Goal: Task Accomplishment & Management: Manage account settings

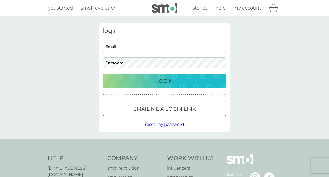
click at [186, 49] on input "Email" at bounding box center [164, 46] width 123 height 11
type input "[EMAIL_ADDRESS][DOMAIN_NAME]"
click at [103, 74] on button "Login" at bounding box center [164, 81] width 123 height 15
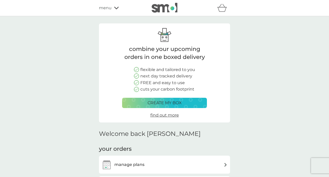
click at [176, 99] on p "create my box" at bounding box center [165, 102] width 34 height 7
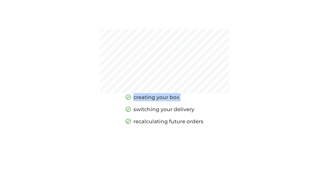
scroll to position [42, 0]
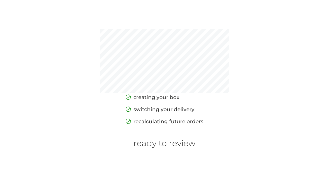
click at [161, 134] on div "creating your box switching your delivery recalculating future orders ready to …" at bounding box center [165, 120] width 78 height 55
click at [158, 142] on h6 "ready to review" at bounding box center [164, 143] width 62 height 10
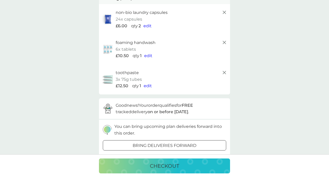
click at [158, 142] on button "bring deliveries forward" at bounding box center [164, 145] width 123 height 10
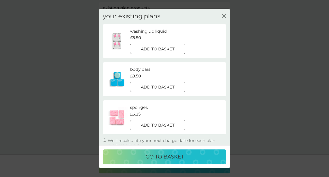
scroll to position [7, 0]
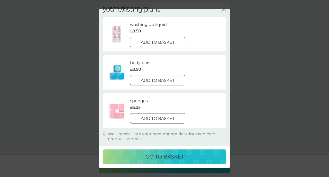
click at [223, 10] on icon "close" at bounding box center [224, 9] width 5 height 5
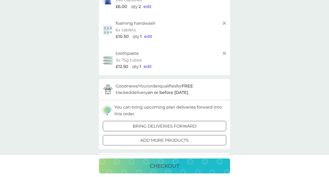
scroll to position [62, 0]
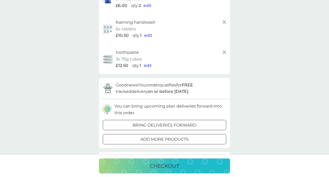
click at [272, 97] on div "your basket existing plan products non-bio laundry capsules 24x capsules £6.00 …" at bounding box center [164, 152] width 329 height 396
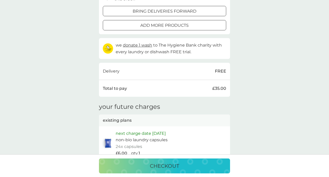
scroll to position [0, 0]
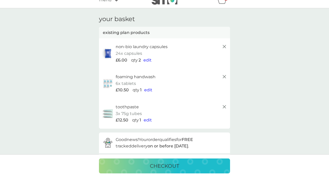
scroll to position [13, 0]
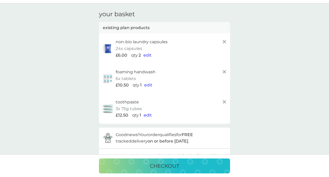
drag, startPoint x: 155, startPoint y: 54, endPoint x: 146, endPoint y: 55, distance: 9.1
click at [147, 55] on div "£6.00 qty 2 edit" at bounding box center [172, 55] width 112 height 7
click at [146, 55] on span "edit" at bounding box center [147, 55] width 8 height 5
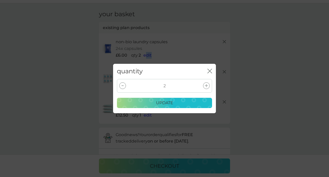
click at [125, 86] on div at bounding box center [122, 85] width 7 height 7
click at [161, 101] on p "update" at bounding box center [164, 102] width 17 height 7
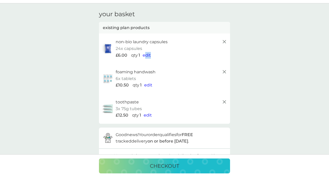
click at [159, 154] on div "checkout" at bounding box center [164, 165] width 329 height 23
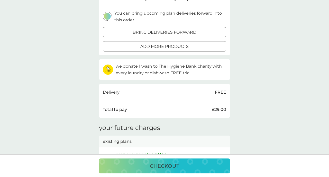
scroll to position [158, 0]
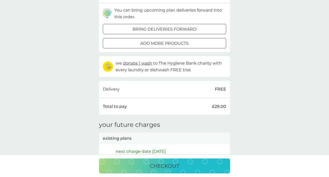
click at [17, 97] on div "your basket existing plan products non-bio laundry capsules 24x capsules £6.00 …" at bounding box center [164, 56] width 329 height 396
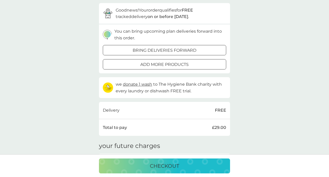
scroll to position [0, 0]
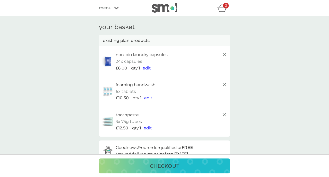
click at [115, 11] on div "refer a friend & you BOTH save smol impact smol shop your smol plans your upcom…" at bounding box center [164, 8] width 131 height 10
click at [117, 7] on icon at bounding box center [116, 8] width 5 height 3
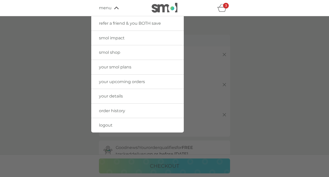
click at [126, 68] on span "your smol plans" at bounding box center [115, 67] width 32 height 5
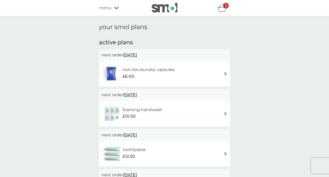
click at [126, 68] on h6 "non-bio laundry capsules" at bounding box center [149, 69] width 52 height 7
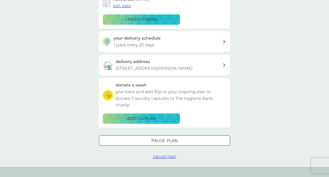
scroll to position [95, 0]
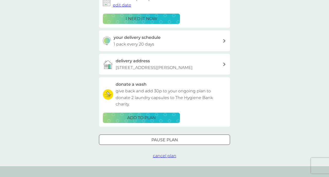
click at [140, 138] on div "Pause plan" at bounding box center [164, 139] width 131 height 7
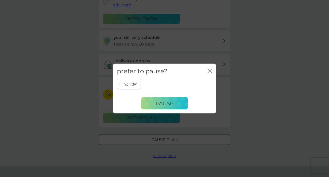
click at [133, 86] on select "1 month 2 months 3 months 4 months 5 months 6 months" at bounding box center [129, 84] width 24 height 11
select select "6"
click at [161, 106] on span "Pause" at bounding box center [164, 103] width 17 height 6
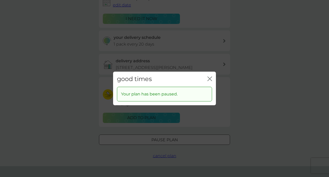
click at [210, 81] on button "close" at bounding box center [209, 78] width 5 height 5
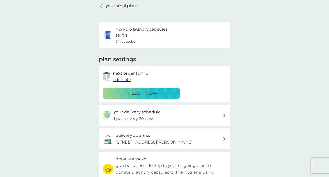
scroll to position [0, 0]
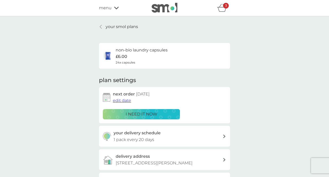
click at [106, 25] on p "your smol plans" at bounding box center [122, 26] width 32 height 7
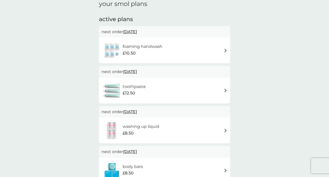
scroll to position [24, 0]
click at [180, 55] on div "foaming handwash £10.50" at bounding box center [165, 50] width 126 height 18
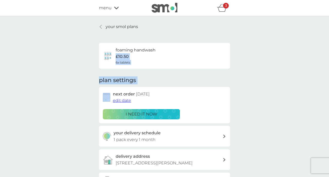
drag, startPoint x: 164, startPoint y: 65, endPoint x: 165, endPoint y: 83, distance: 17.8
click at [164, 79] on div "your smol plans foaming handwash £10.50 6x tablets plan settings next order [DA…" at bounding box center [164, 122] width 131 height 199
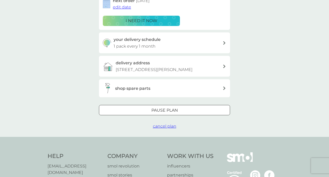
scroll to position [97, 0]
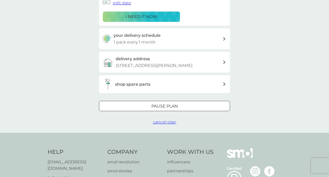
click at [144, 120] on div "Pause plan cancel plan" at bounding box center [164, 113] width 131 height 25
click at [149, 107] on div "Pause plan" at bounding box center [164, 106] width 131 height 7
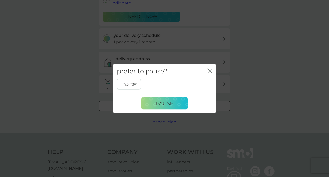
click at [135, 85] on select "1 month 2 months 3 months 4 months 5 months 6 months" at bounding box center [129, 84] width 24 height 11
select select "5"
click at [128, 114] on div "prefer to pause? close 1 month 2 months 3 months 4 months 5 months 6 months Pau…" at bounding box center [164, 88] width 329 height 177
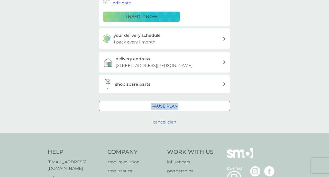
drag, startPoint x: 135, startPoint y: 85, endPoint x: 128, endPoint y: 99, distance: 16.4
click at [128, 99] on div "your smol plans foaming handwash £10.50 6x tablets plan settings next order [DA…" at bounding box center [164, 25] width 131 height 199
click at [127, 98] on div "your smol plans foaming handwash £10.50 6x tablets plan settings next order [DA…" at bounding box center [164, 25] width 131 height 199
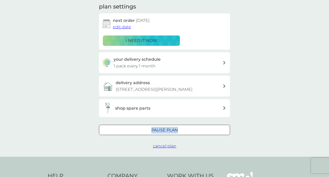
scroll to position [70, 0]
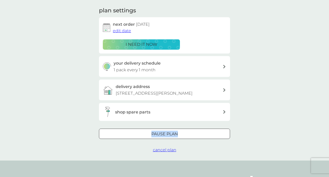
click at [131, 134] on div "Pause plan" at bounding box center [164, 134] width 131 height 7
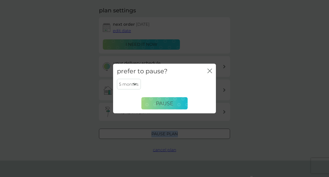
click at [135, 87] on select "1 month 2 months 3 months 4 months 5 months 6 months" at bounding box center [129, 84] width 24 height 11
select select "6"
click at [160, 98] on button "Pause" at bounding box center [164, 103] width 46 height 12
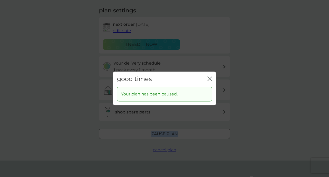
click at [212, 78] on div "good times close" at bounding box center [164, 78] width 103 height 15
click at [209, 79] on icon "close" at bounding box center [209, 78] width 5 height 5
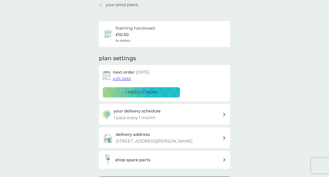
scroll to position [0, 0]
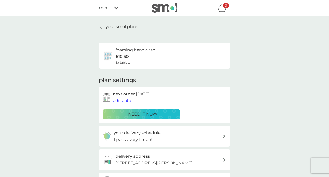
click at [114, 25] on p "your smol plans" at bounding box center [122, 26] width 32 height 7
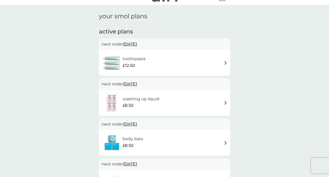
scroll to position [11, 0]
click at [144, 69] on div "toothpaste £12.50" at bounding box center [137, 62] width 28 height 14
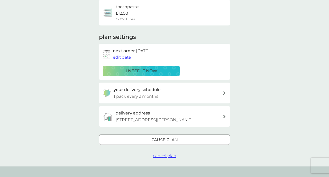
scroll to position [43, 0]
click at [144, 69] on p "i need it now" at bounding box center [142, 70] width 32 height 7
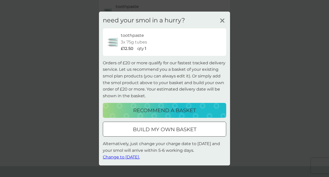
click at [221, 28] on div "need your smol in a hurry? toothpaste 3x 75g tubes £12.50 qty 1 Orders of £20 o…" at bounding box center [164, 89] width 131 height 154
click at [221, 22] on icon at bounding box center [222, 21] width 8 height 8
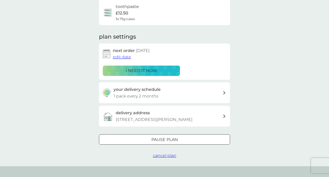
click at [165, 141] on div at bounding box center [164, 139] width 19 height 5
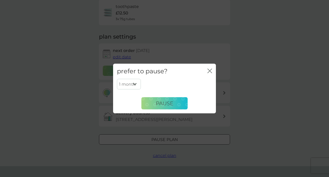
drag, startPoint x: 212, startPoint y: 69, endPoint x: 208, endPoint y: 75, distance: 6.8
click at [208, 75] on div "prefer to pause? close" at bounding box center [164, 71] width 103 height 15
drag, startPoint x: 208, startPoint y: 75, endPoint x: 196, endPoint y: 85, distance: 15.9
click at [199, 82] on div "prefer to pause? close 1 month 2 months 3 months 4 months 5 months 6 months Pau…" at bounding box center [164, 89] width 103 height 50
drag, startPoint x: 129, startPoint y: 89, endPoint x: 130, endPoint y: 86, distance: 3.4
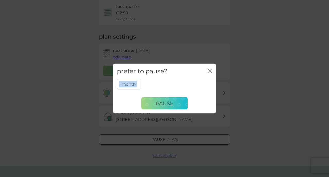
click at [129, 89] on div "1 month 2 months 3 months 4 months 5 months 6 months Pause" at bounding box center [164, 94] width 95 height 31
click at [130, 86] on select "1 month 2 months 3 months 4 months 5 months 6 months" at bounding box center [129, 84] width 24 height 11
select select "6"
click at [160, 102] on span "Pause" at bounding box center [164, 103] width 17 height 6
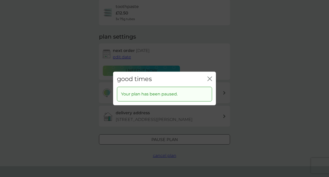
click at [209, 79] on icon "close" at bounding box center [209, 79] width 2 height 4
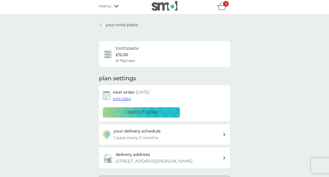
scroll to position [0, 0]
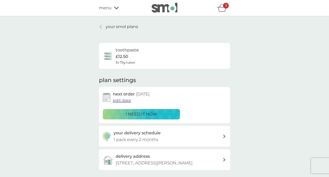
click at [119, 26] on p "your smol plans" at bounding box center [122, 26] width 32 height 7
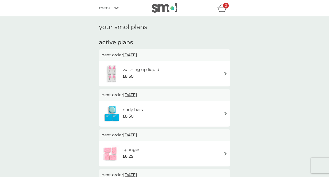
click at [119, 26] on h1 "your smol plans" at bounding box center [164, 26] width 131 height 7
click at [184, 73] on div "washing up liquid £8.50" at bounding box center [165, 74] width 126 height 18
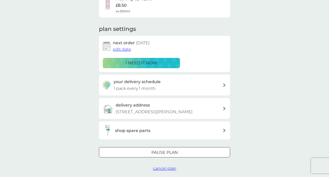
scroll to position [55, 0]
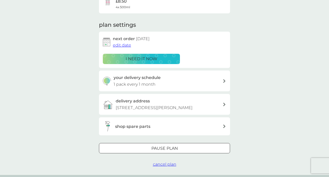
click at [165, 151] on p "Pause plan" at bounding box center [164, 148] width 26 height 7
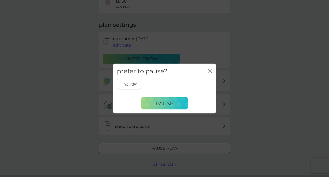
click at [132, 90] on div "1 month 2 months 3 months 4 months 5 months 6 months Pause" at bounding box center [164, 94] width 95 height 31
click at [133, 87] on select "1 month 2 months 3 months 4 months 5 months 6 months" at bounding box center [129, 84] width 24 height 11
select select "6"
click at [156, 107] on button "Pause" at bounding box center [164, 103] width 46 height 12
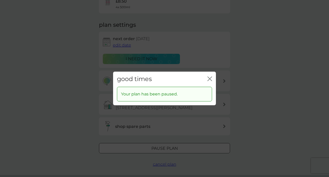
click at [65, 59] on div "good times close Your plan has been paused." at bounding box center [164, 88] width 329 height 177
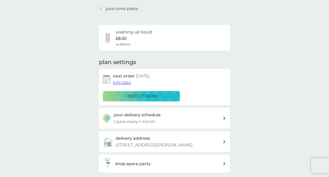
scroll to position [0, 0]
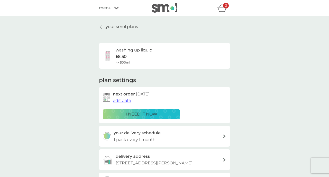
click at [102, 25] on div at bounding box center [101, 27] width 4 height 4
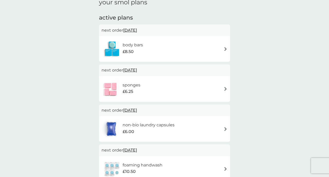
scroll to position [25, 0]
click at [182, 51] on div "body bars £8.50" at bounding box center [165, 49] width 126 height 18
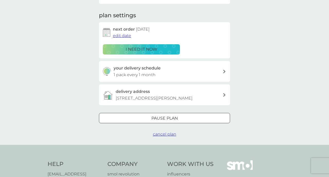
scroll to position [75, 0]
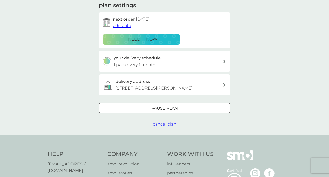
click at [161, 103] on button "Pause plan" at bounding box center [164, 108] width 131 height 10
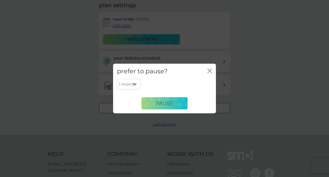
click at [210, 70] on icon "close" at bounding box center [209, 71] width 5 height 5
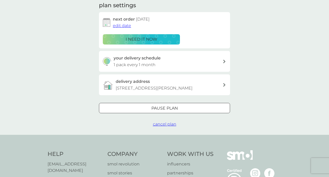
click at [159, 132] on div "your smol plans body bars £8.50 3x 75g bars plan settings next order [DATE] edi…" at bounding box center [164, 37] width 329 height 193
click at [160, 129] on div "your smol plans body bars £8.50 3x 75g bars plan settings next order [DATE] edi…" at bounding box center [164, 37] width 329 height 193
click at [160, 128] on div "your smol plans body bars £8.50 3x 75g bars plan settings next order [DATE] edi…" at bounding box center [164, 37] width 329 height 193
click at [164, 123] on span "cancel plan" at bounding box center [164, 124] width 23 height 5
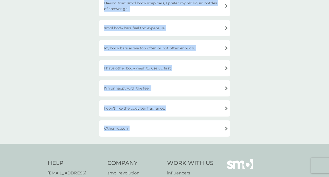
scroll to position [66, 0]
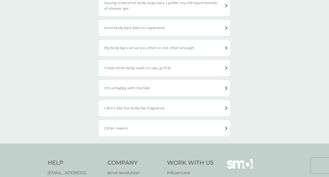
click at [161, 125] on div "Other reason." at bounding box center [164, 128] width 131 height 16
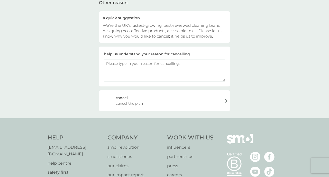
scroll to position [42, 0]
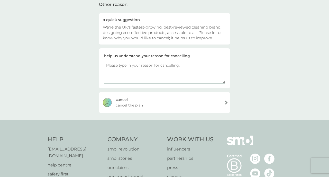
click at [145, 102] on div "[PERSON_NAME] the plan" at bounding box center [164, 102] width 131 height 21
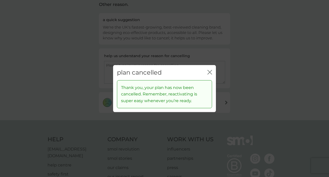
click at [208, 71] on icon "close" at bounding box center [209, 72] width 2 height 4
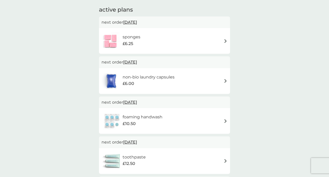
scroll to position [33, 0]
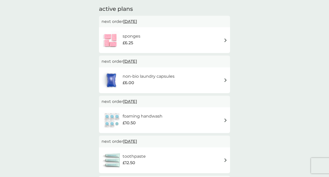
click at [208, 70] on div "non-bio laundry capsules £6.00" at bounding box center [164, 80] width 131 height 26
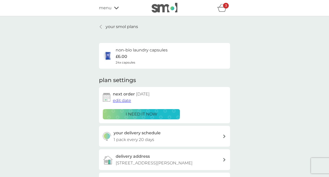
click at [110, 27] on p "your smol plans" at bounding box center [122, 26] width 32 height 7
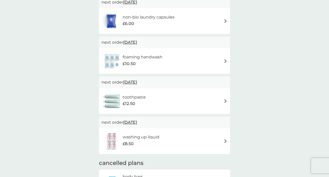
scroll to position [93, 0]
click at [178, 119] on p "next order [DATE]" at bounding box center [165, 122] width 126 height 7
click at [58, 57] on div "your smol plans active plans next order [DATE] sponges £6.25 next order [DATE] …" at bounding box center [164, 140] width 329 height 435
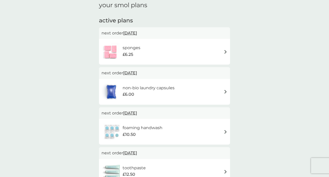
scroll to position [21, 0]
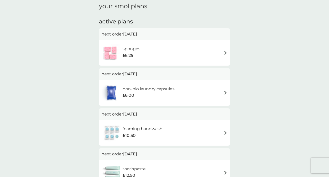
click at [157, 51] on div "sponges £6.25" at bounding box center [165, 53] width 126 height 18
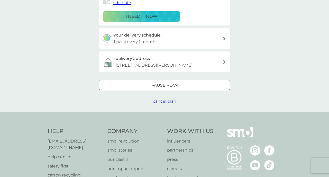
scroll to position [98, 0]
click at [147, 86] on div "Pause plan" at bounding box center [164, 84] width 131 height 7
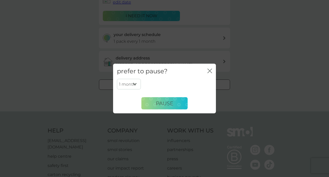
click at [135, 85] on select "1 month 2 months 3 months 4 months 5 months 6 months" at bounding box center [129, 84] width 24 height 11
drag, startPoint x: 131, startPoint y: 94, endPoint x: 131, endPoint y: 91, distance: 3.3
click at [131, 91] on div "1 month 2 months 3 months 4 months 5 months 6 months Pause" at bounding box center [164, 94] width 95 height 31
click at [133, 85] on select "1 month 2 months 3 months 4 months 5 months 6 months" at bounding box center [129, 84] width 24 height 11
select select "6"
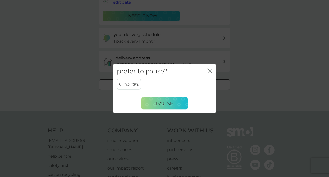
click at [132, 85] on select "1 month 2 months 3 months 4 months 5 months 6 months" at bounding box center [129, 84] width 24 height 11
click at [157, 103] on span "Pause" at bounding box center [164, 103] width 17 height 6
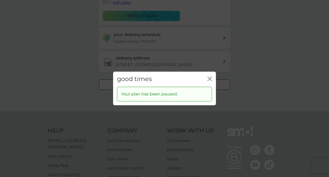
click at [78, 94] on div "good times close Your plan has been paused." at bounding box center [164, 88] width 329 height 177
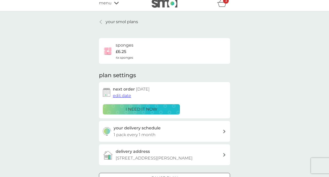
scroll to position [5, 0]
click at [104, 22] on link "your smol plans" at bounding box center [118, 22] width 39 height 7
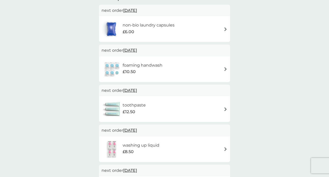
scroll to position [44, 0]
click at [141, 62] on h6 "foaming handwash" at bounding box center [143, 65] width 40 height 7
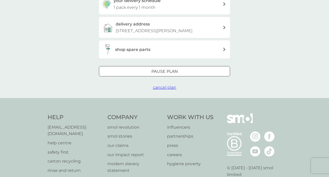
scroll to position [138, 0]
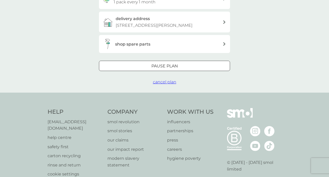
click at [164, 81] on span "cancel plan" at bounding box center [164, 81] width 23 height 5
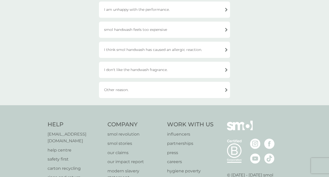
click at [144, 94] on div "Other reason." at bounding box center [164, 90] width 131 height 16
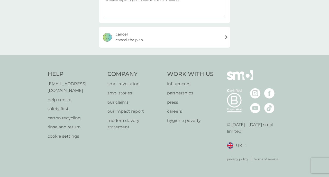
scroll to position [99, 0]
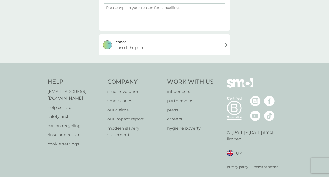
click at [142, 50] on div "[PERSON_NAME] the plan" at bounding box center [164, 44] width 131 height 21
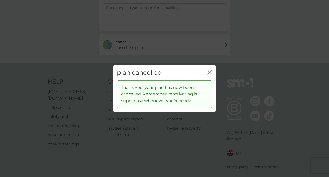
click at [73, 45] on div "plan cancelled close Thank you, your plan has now been cancelled. Remember, rea…" at bounding box center [164, 88] width 329 height 177
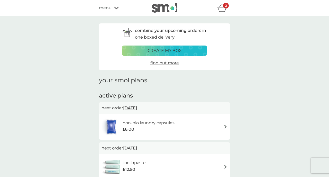
drag, startPoint x: 84, startPoint y: 81, endPoint x: 134, endPoint y: 72, distance: 50.3
click at [160, 54] on button "create my box" at bounding box center [164, 50] width 85 height 10
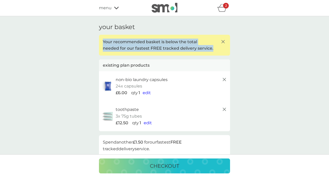
drag, startPoint x: 103, startPoint y: 51, endPoint x: 103, endPoint y: 38, distance: 13.1
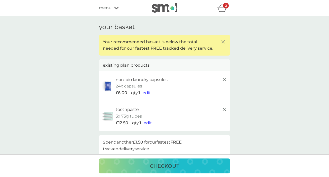
click at [110, 10] on span "menu" at bounding box center [105, 8] width 13 height 7
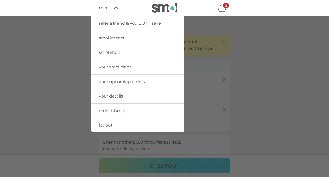
click at [120, 62] on link "your smol plans" at bounding box center [137, 67] width 93 height 14
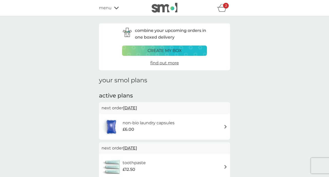
click at [120, 62] on div "combine your upcoming orders in one boxed delivery create my box find out more" at bounding box center [164, 46] width 131 height 47
drag, startPoint x: 192, startPoint y: 87, endPoint x: 174, endPoint y: 26, distance: 63.6
click at [179, 55] on div "create my box find out more" at bounding box center [164, 55] width 85 height 21
click at [223, 6] on div "2" at bounding box center [226, 6] width 6 height 6
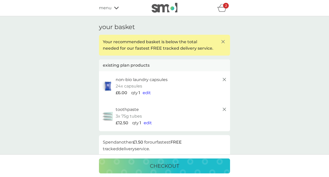
click at [223, 41] on line at bounding box center [223, 41] width 3 height 3
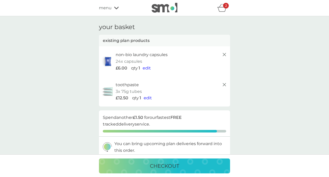
click at [223, 53] on icon at bounding box center [224, 54] width 6 height 6
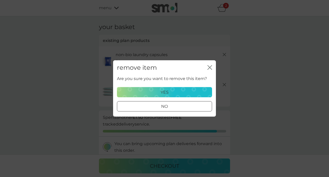
click at [188, 86] on div "Are you sure you want to remove this item? yes no" at bounding box center [164, 93] width 95 height 36
click at [185, 92] on div "yes" at bounding box center [164, 92] width 88 height 7
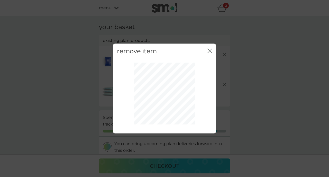
click at [216, 47] on div "remove item close" at bounding box center [164, 88] width 329 height 177
click at [214, 48] on div "remove item close" at bounding box center [164, 51] width 103 height 15
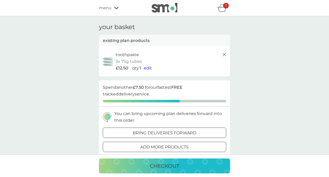
click at [211, 50] on div "toothpaste 3x 75g tubes £12.50 qty 1 edit" at bounding box center [164, 61] width 131 height 30
click at [226, 56] on icon at bounding box center [224, 54] width 6 height 6
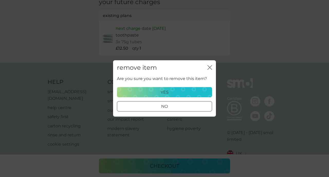
scroll to position [227, 0]
